Goal: Information Seeking & Learning: Learn about a topic

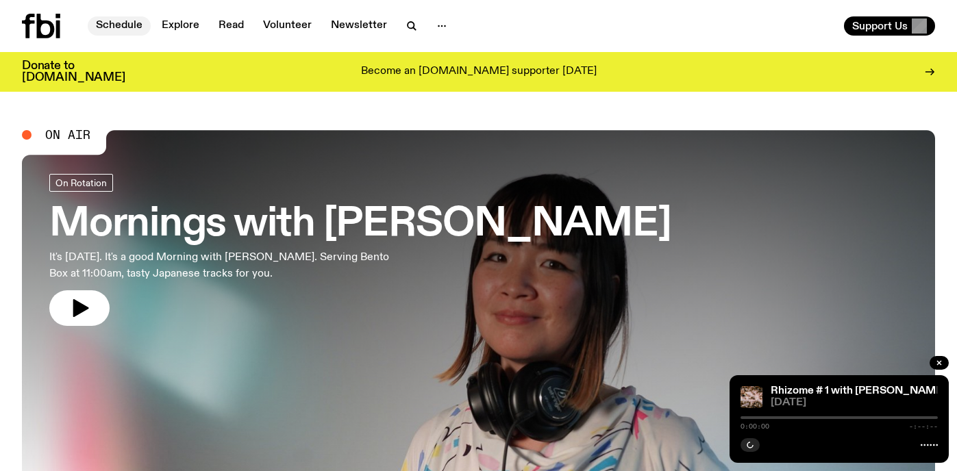
click at [121, 28] on link "Schedule" at bounding box center [119, 25] width 63 height 19
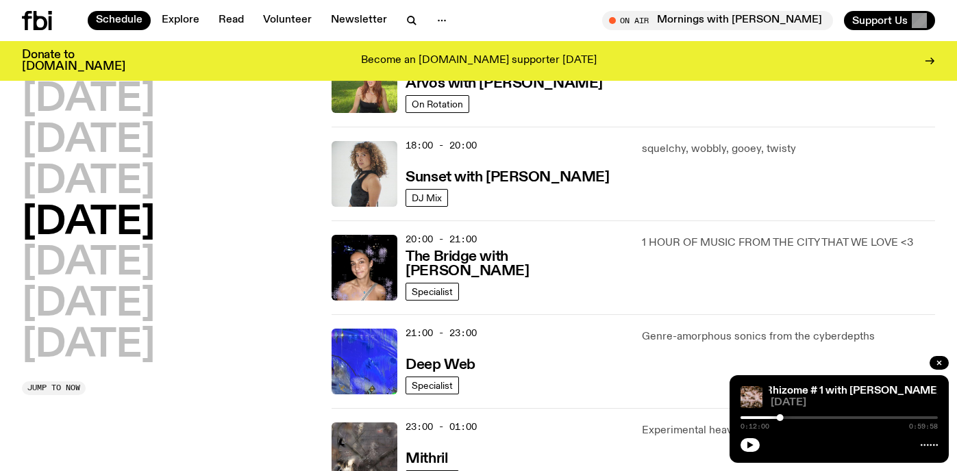
scroll to position [559, 0]
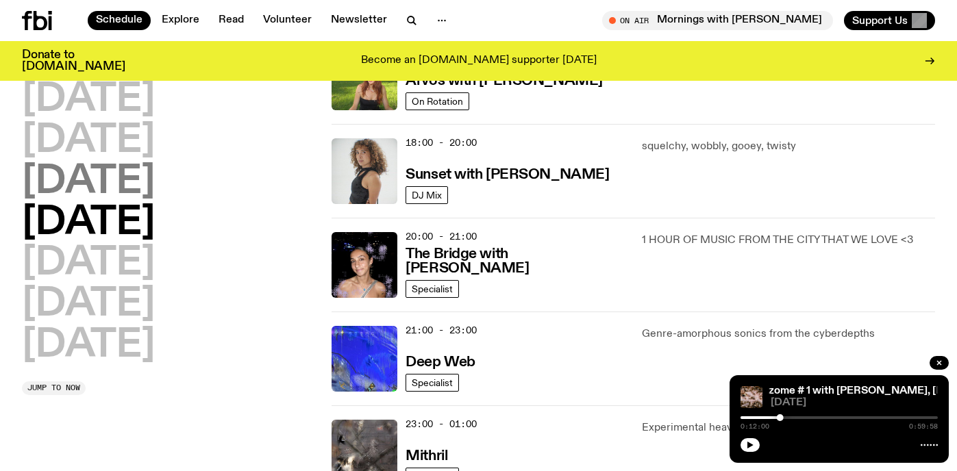
click at [155, 182] on h2 "[DATE]" at bounding box center [88, 182] width 133 height 38
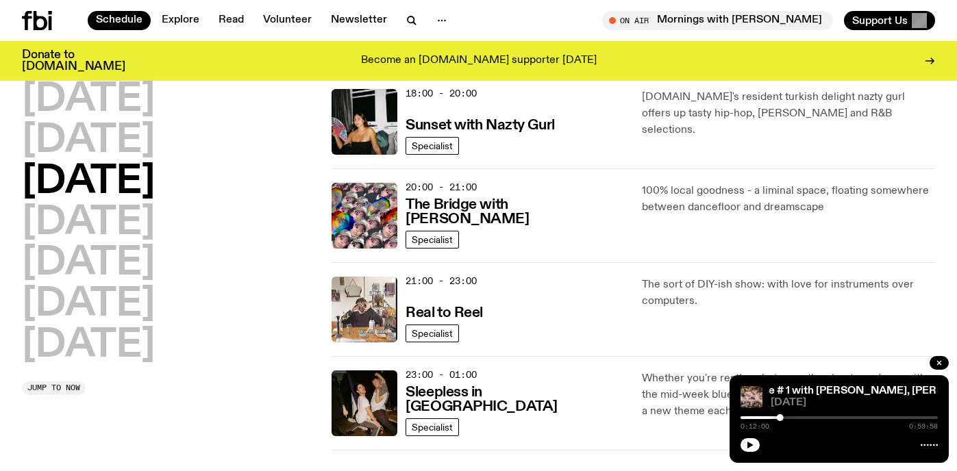
scroll to position [611, 0]
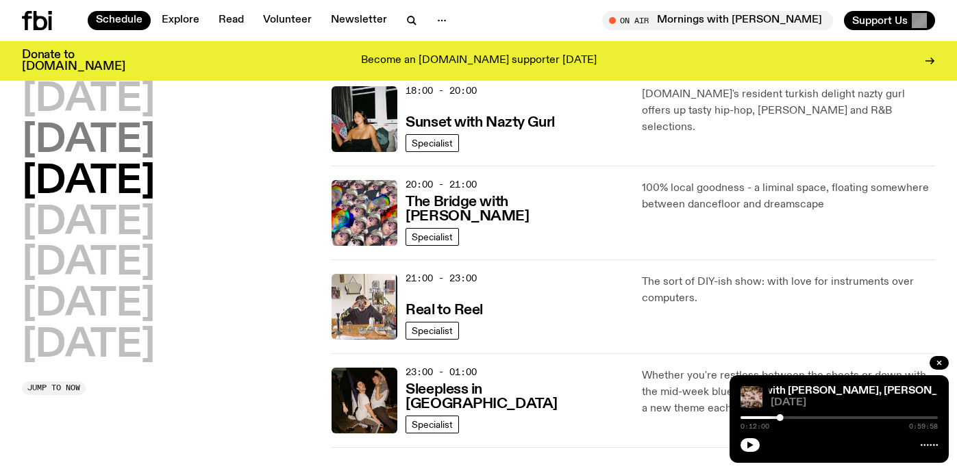
click at [61, 136] on h2 "[DATE]" at bounding box center [88, 141] width 133 height 38
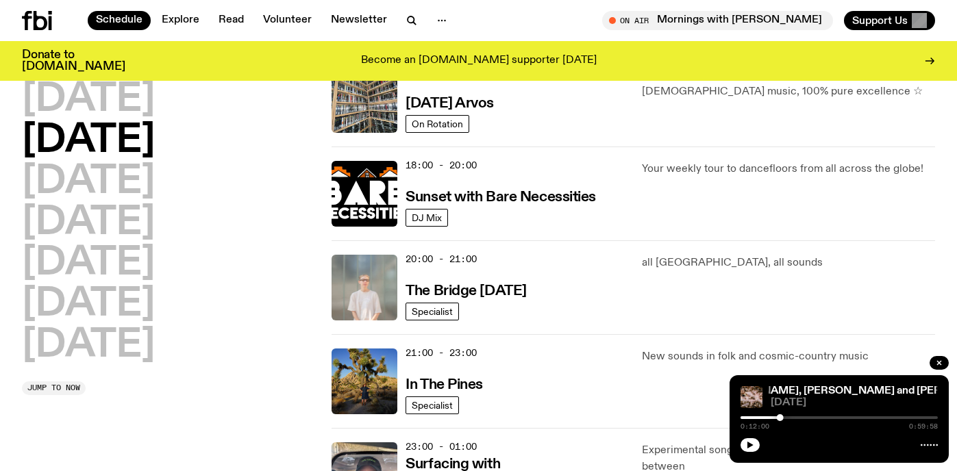
scroll to position [500, 0]
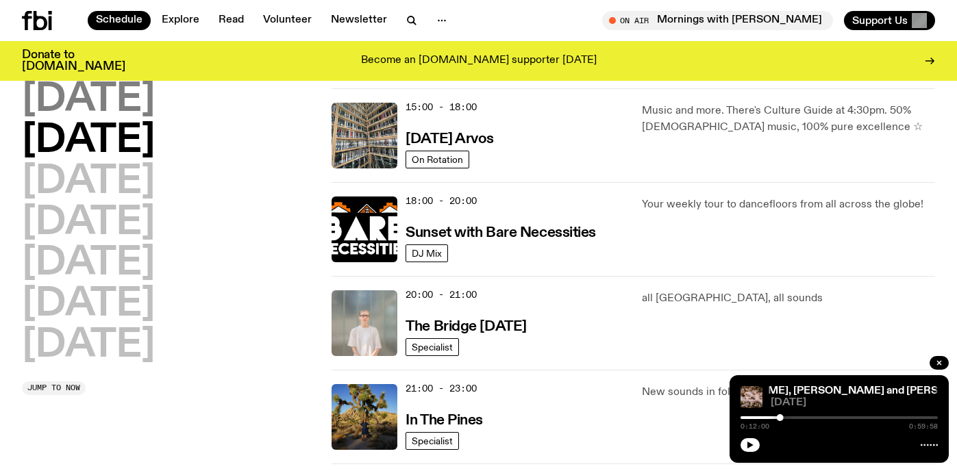
click at [110, 93] on h2 "[DATE]" at bounding box center [88, 100] width 133 height 38
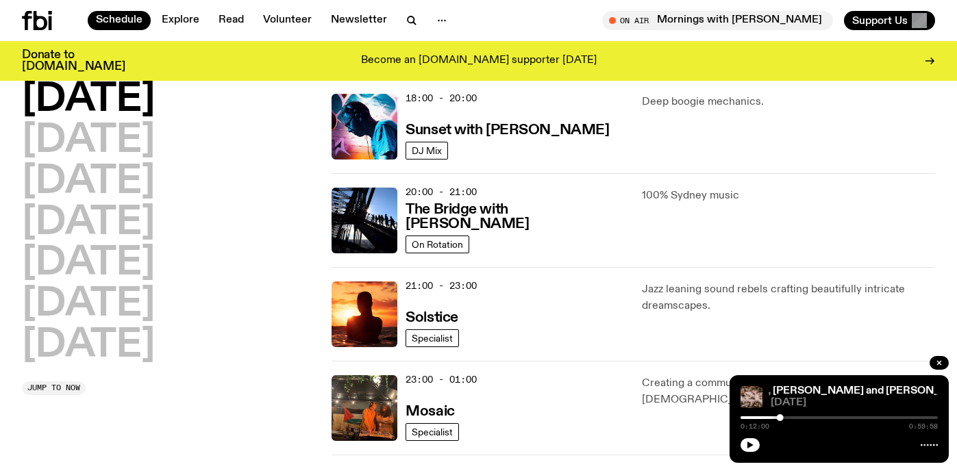
scroll to position [604, 0]
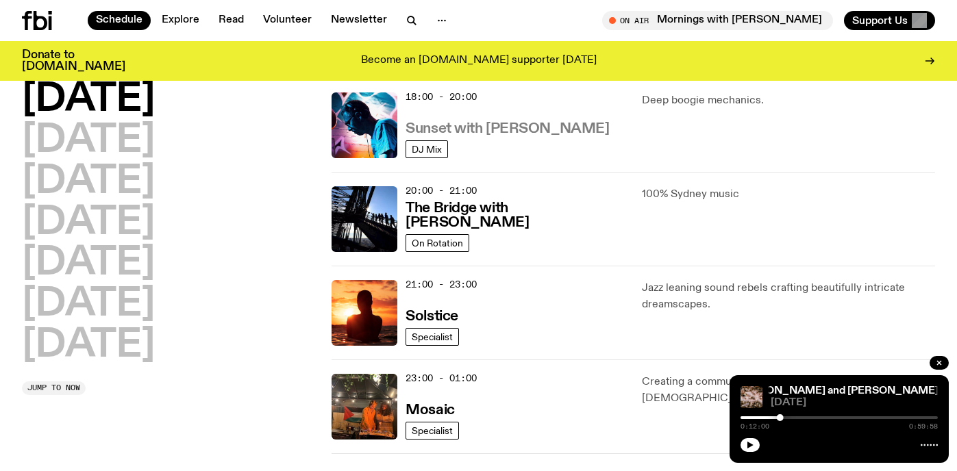
click at [466, 122] on h3 "Sunset with [PERSON_NAME]" at bounding box center [508, 129] width 204 height 14
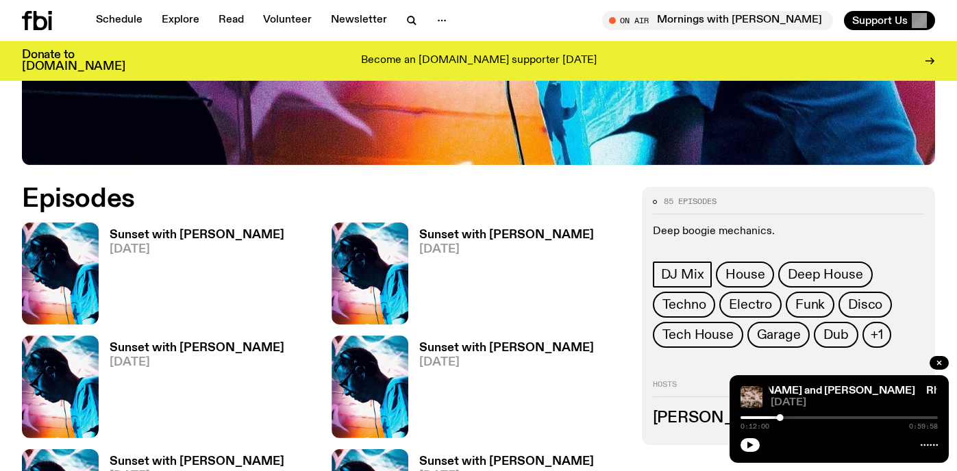
scroll to position [651, 0]
